Goal: Task Accomplishment & Management: Use online tool/utility

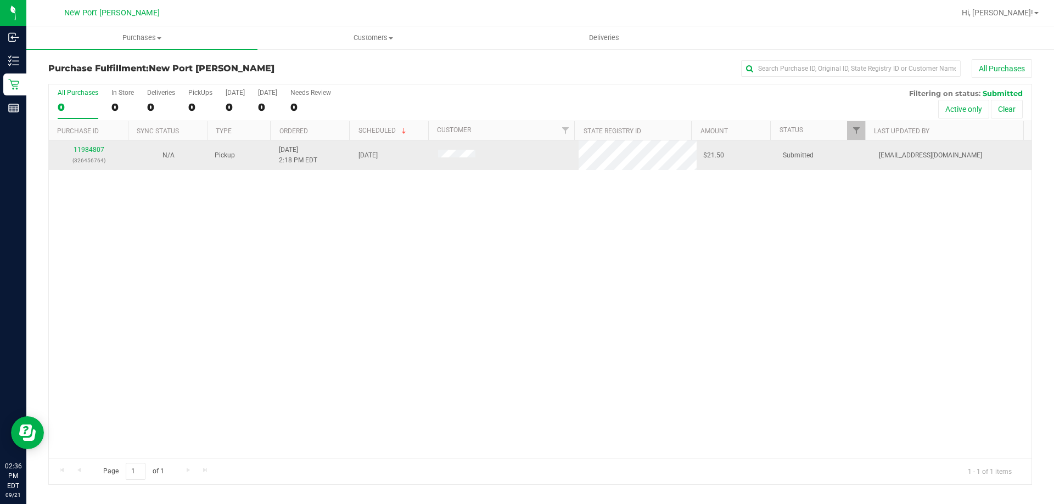
click at [94, 154] on div "11984807 (326456764)" at bounding box center [88, 155] width 66 height 21
click at [87, 150] on link "11984807" at bounding box center [89, 150] width 31 height 8
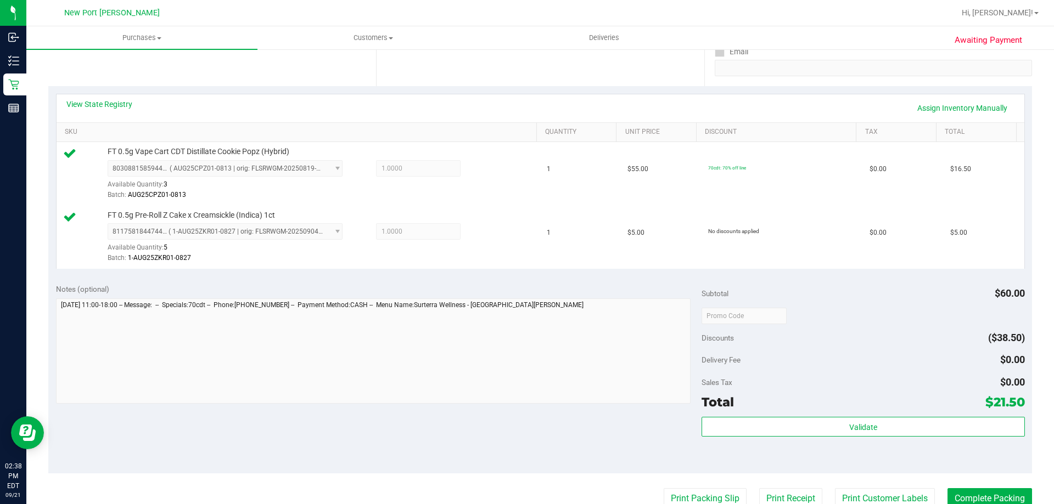
scroll to position [220, 0]
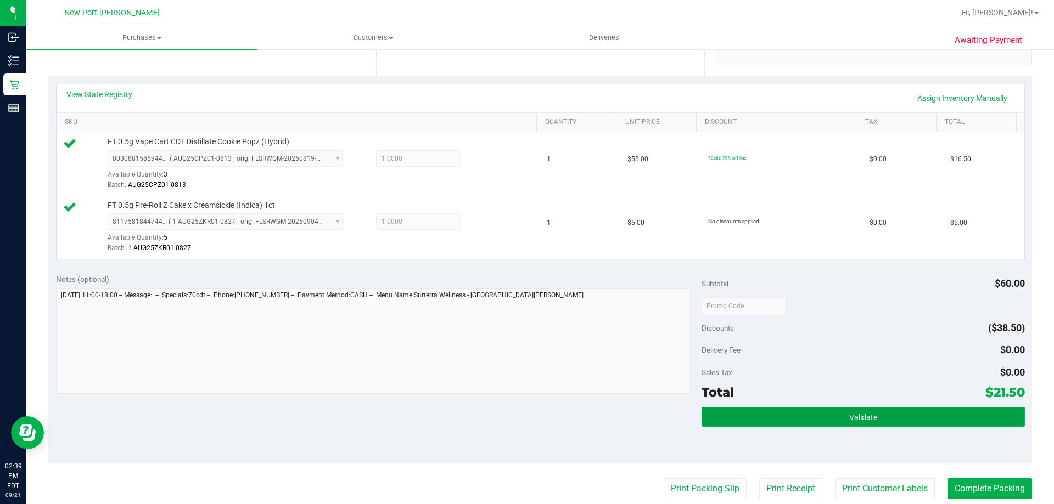
click at [792, 418] on button "Validate" at bounding box center [862, 417] width 323 height 20
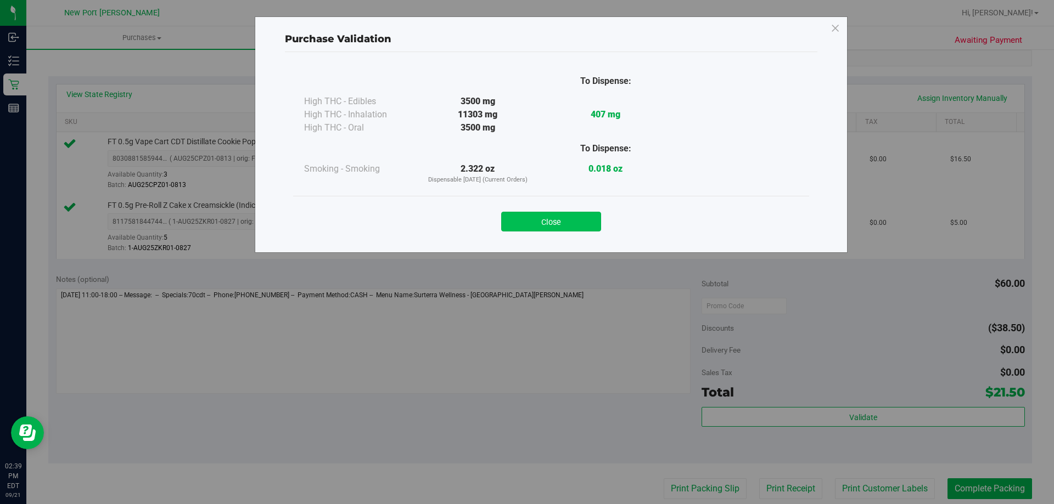
click at [564, 222] on button "Close" at bounding box center [551, 222] width 100 height 20
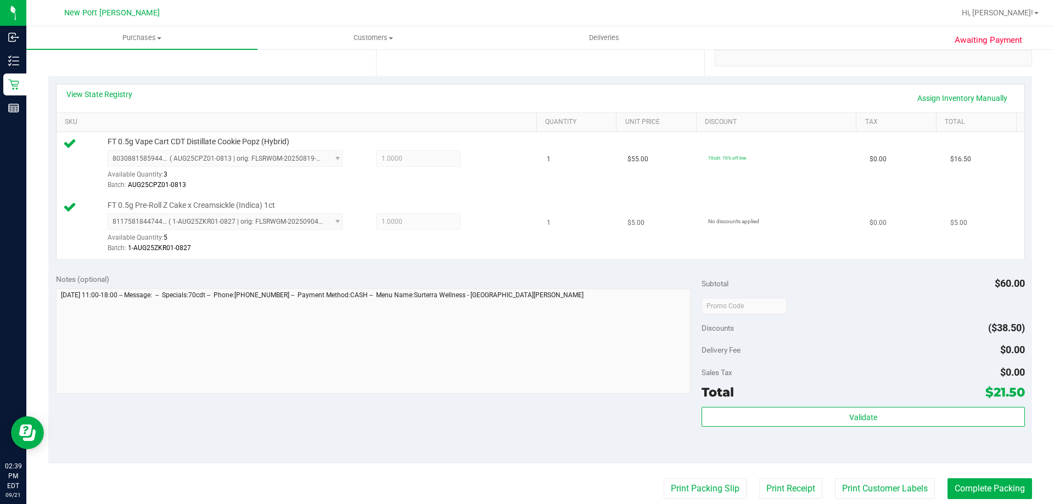
scroll to position [457, 0]
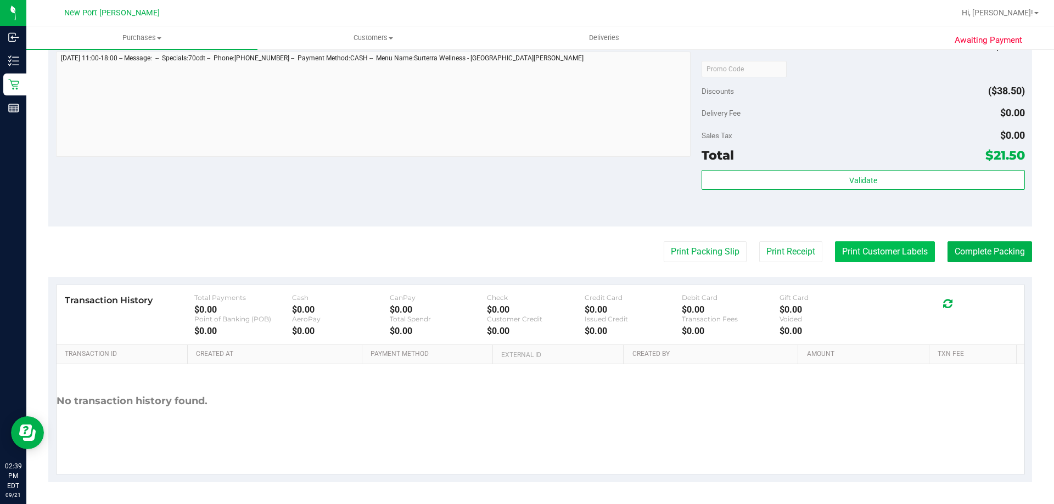
click at [864, 250] on button "Print Customer Labels" at bounding box center [885, 251] width 100 height 21
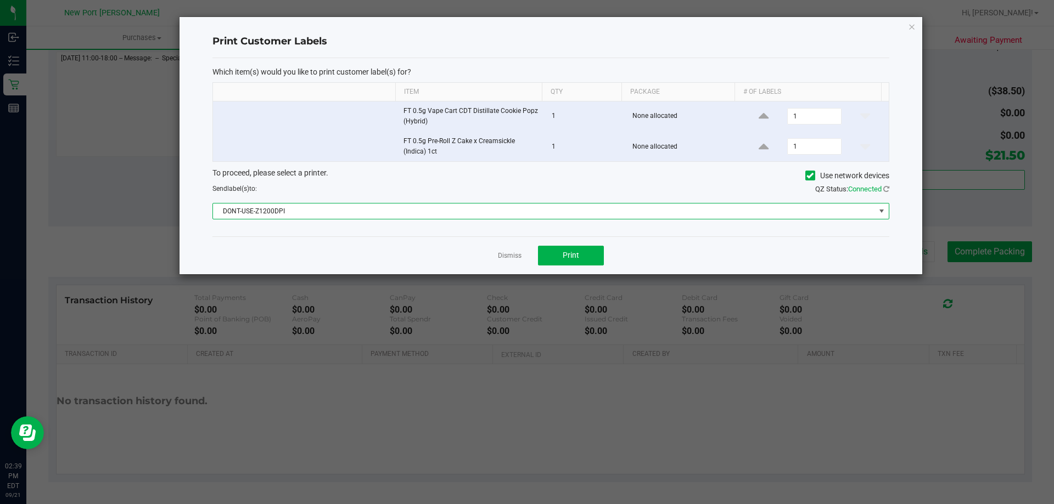
click at [879, 207] on span at bounding box center [881, 211] width 9 height 9
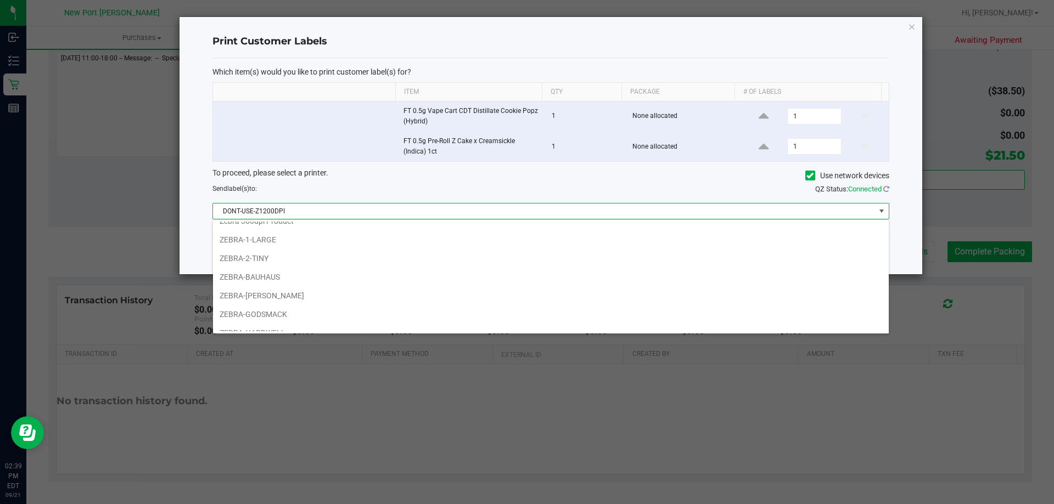
scroll to position [88, 0]
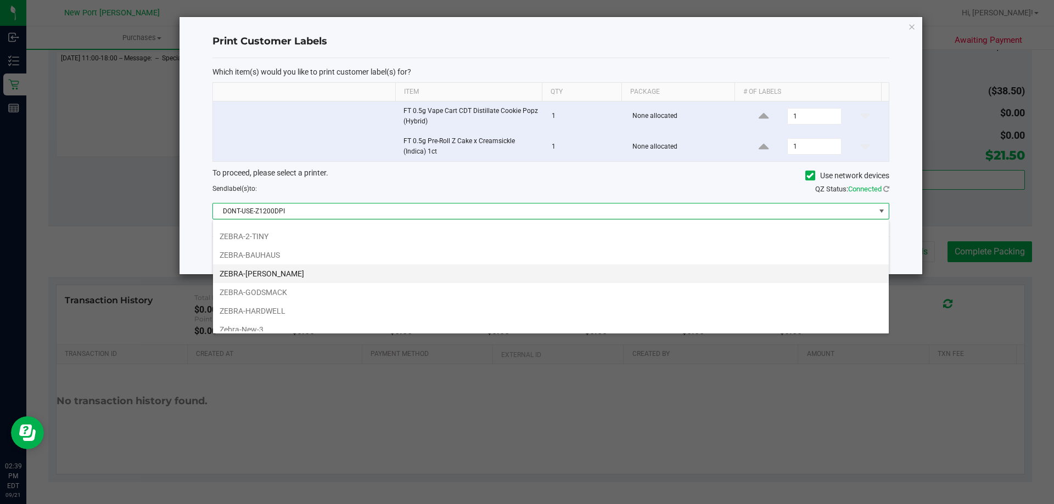
click at [661, 276] on li "ZEBRA-[PERSON_NAME]" at bounding box center [551, 274] width 676 height 19
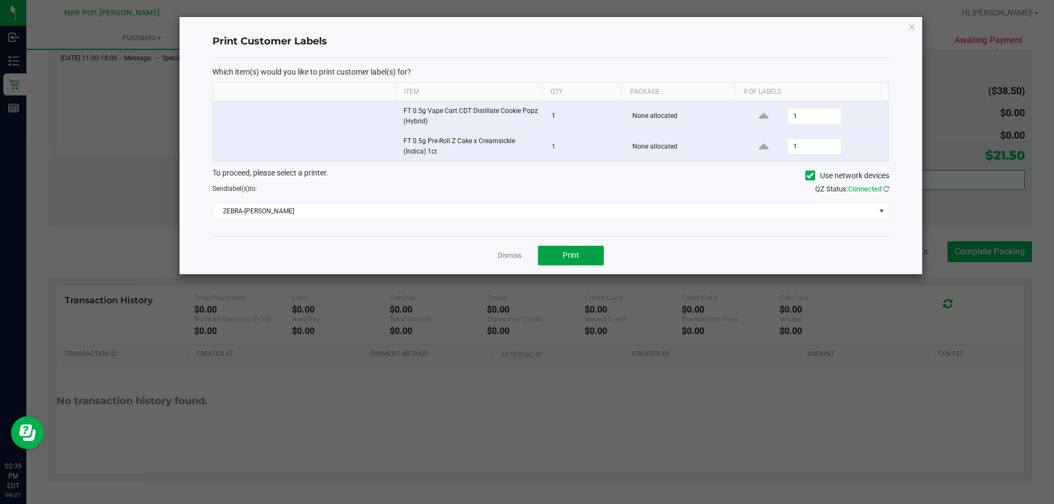
click at [585, 258] on button "Print" at bounding box center [571, 256] width 66 height 20
click at [511, 256] on link "Dismiss" at bounding box center [510, 255] width 24 height 9
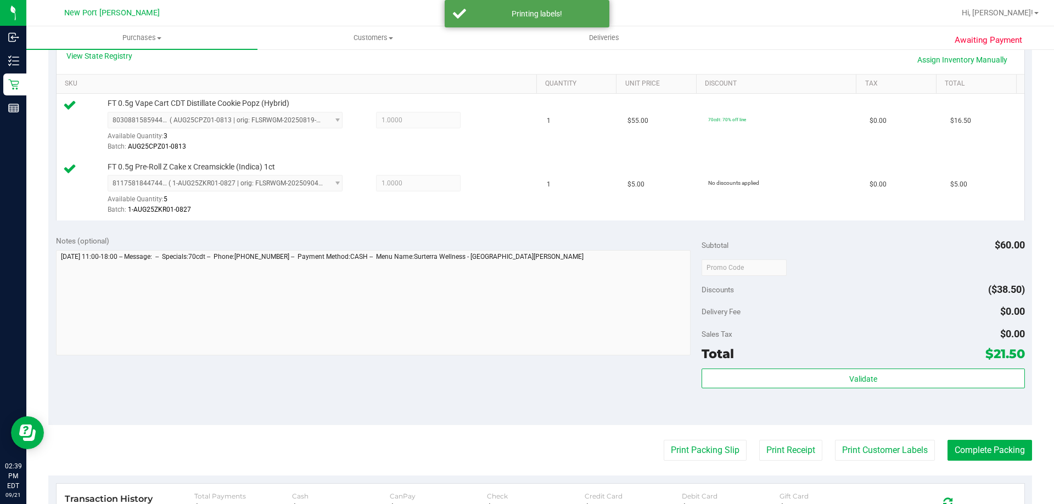
scroll to position [402, 0]
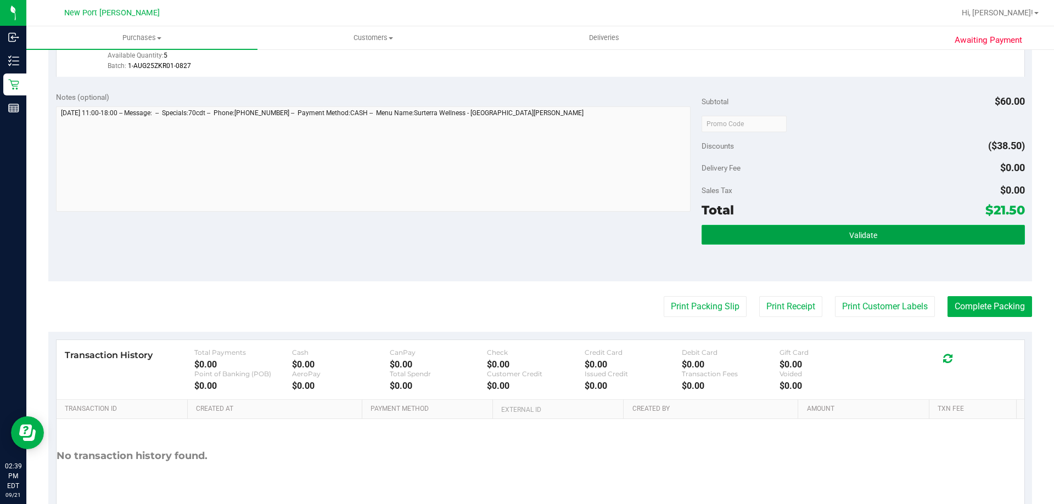
click at [851, 243] on button "Validate" at bounding box center [862, 235] width 323 height 20
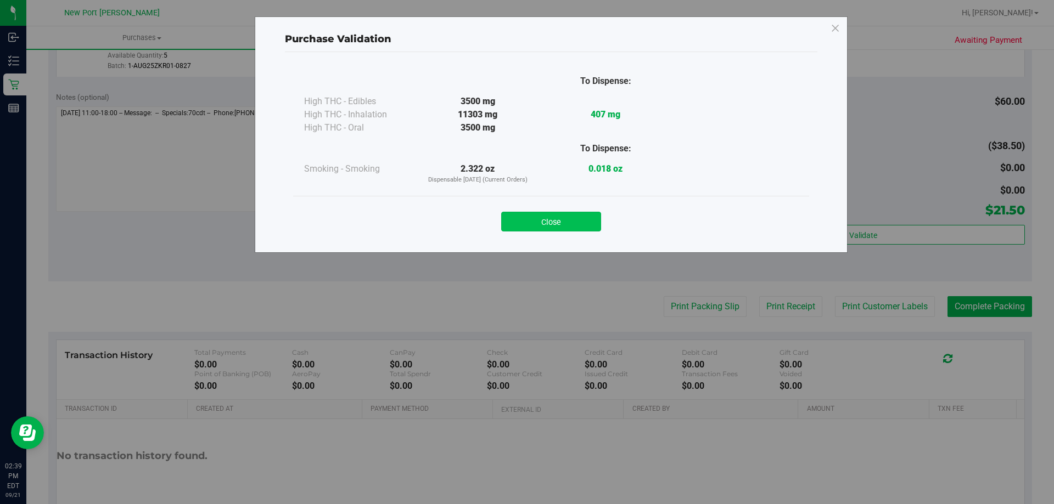
click at [562, 218] on button "Close" at bounding box center [551, 222] width 100 height 20
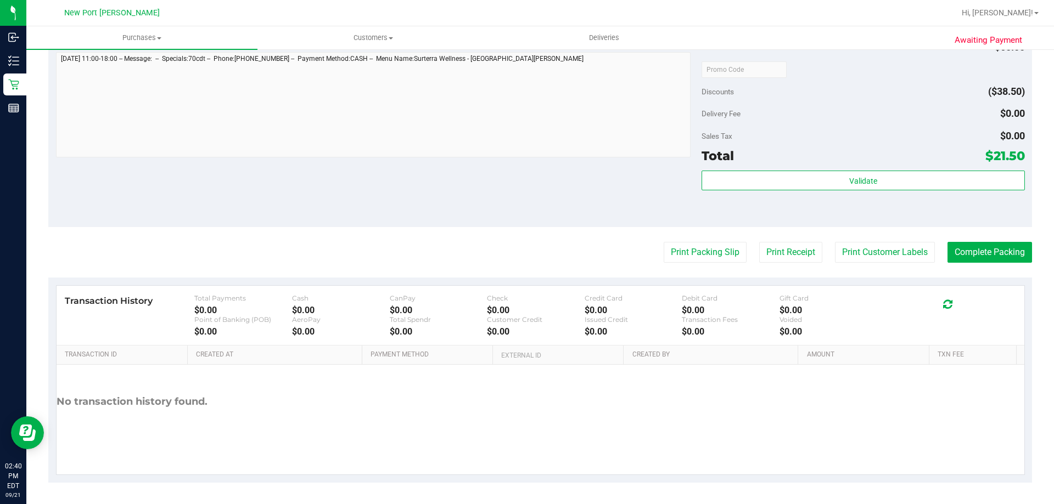
scroll to position [457, 0]
click at [1013, 253] on button "Complete Packing" at bounding box center [989, 251] width 85 height 21
